Goal: Information Seeking & Learning: Learn about a topic

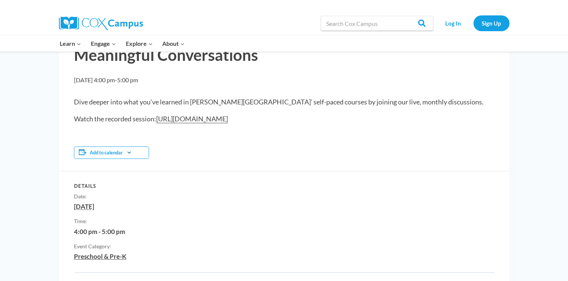
scroll to position [74, 0]
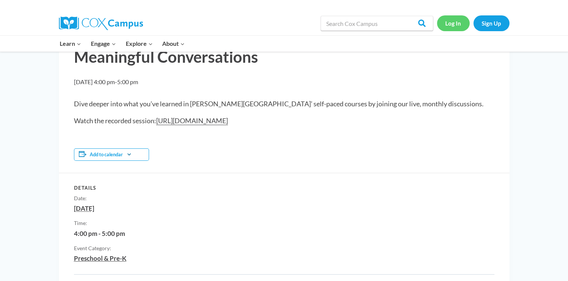
click at [448, 23] on link "Log In" at bounding box center [453, 22] width 33 height 15
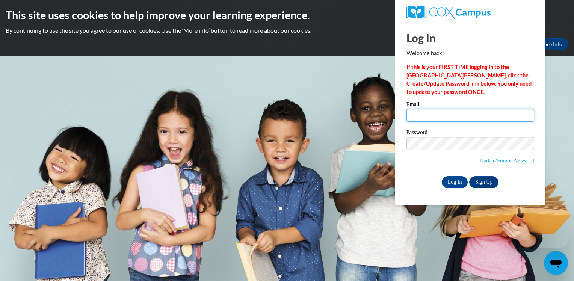
click at [439, 114] on input "Email" at bounding box center [471, 115] width 128 height 13
type input "magi.mcvey@gmail.com"
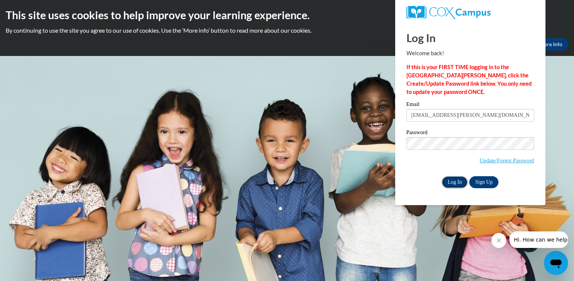
click at [453, 185] on input "Log In" at bounding box center [455, 182] width 26 height 12
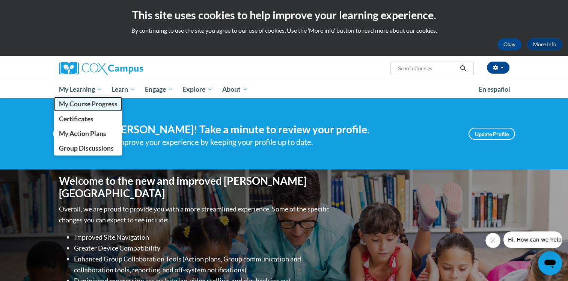
click at [84, 105] on span "My Course Progress" at bounding box center [88, 104] width 59 height 8
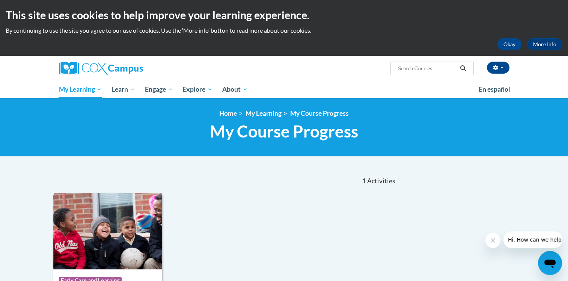
click at [110, 269] on img at bounding box center [107, 231] width 109 height 77
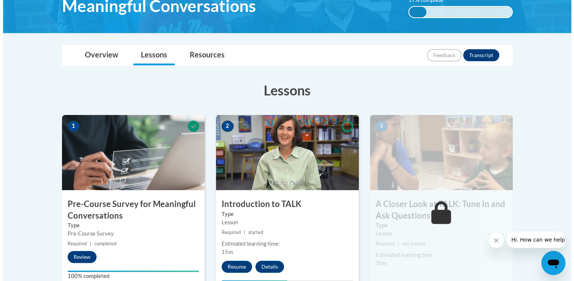
scroll to position [150, 0]
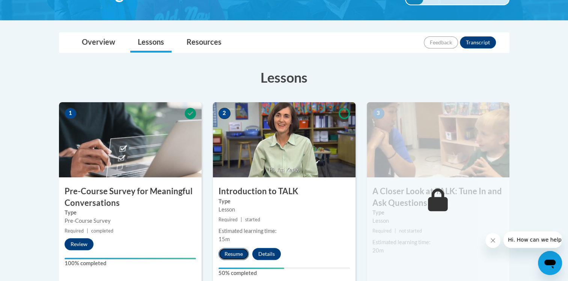
click at [237, 252] on button "Resume" at bounding box center [234, 254] width 30 height 12
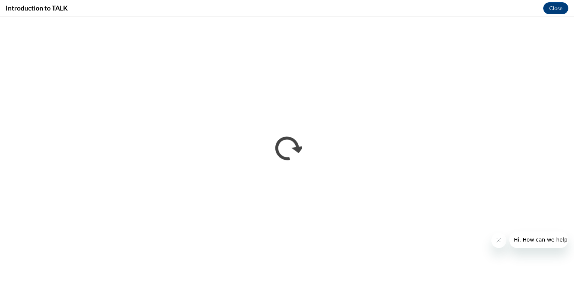
scroll to position [0, 0]
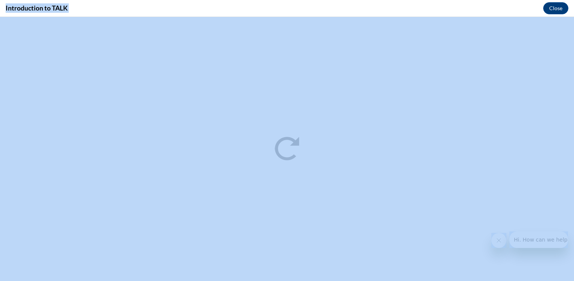
click at [508, 233] on div at bounding box center [529, 239] width 77 height 17
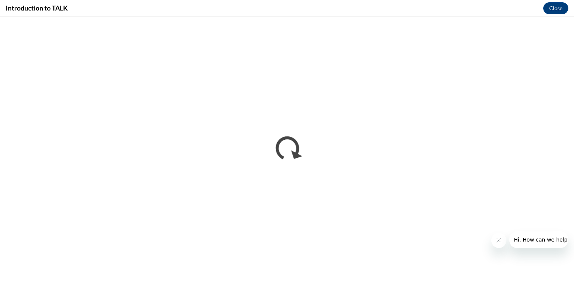
click at [210, 11] on div "Introduction to TALK Close" at bounding box center [287, 8] width 574 height 17
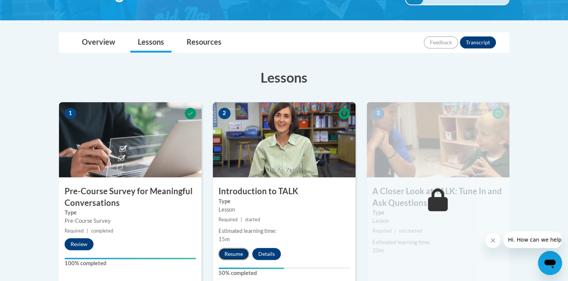
click at [235, 252] on button "Resume" at bounding box center [234, 254] width 30 height 12
